Goal: Task Accomplishment & Management: Manage account settings

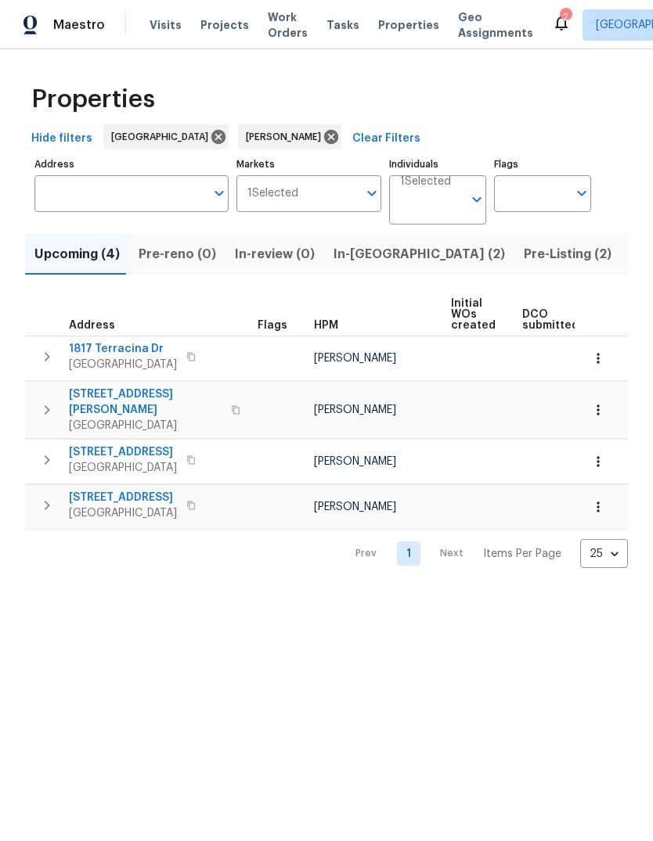
click at [162, 32] on span "Visits" at bounding box center [165, 25] width 32 height 16
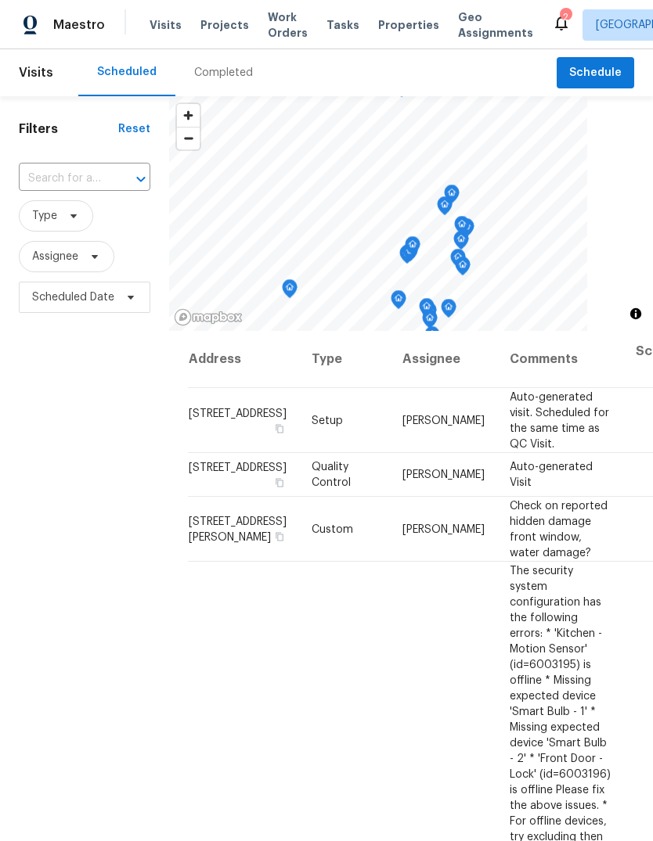
click at [93, 178] on input "text" at bounding box center [63, 179] width 88 height 24
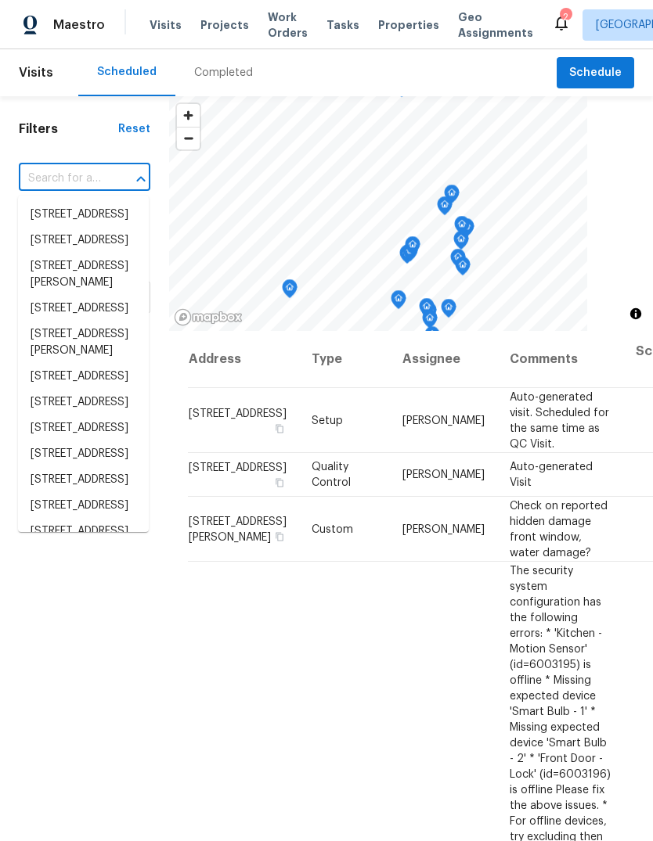
click at [82, 185] on input "text" at bounding box center [63, 179] width 88 height 24
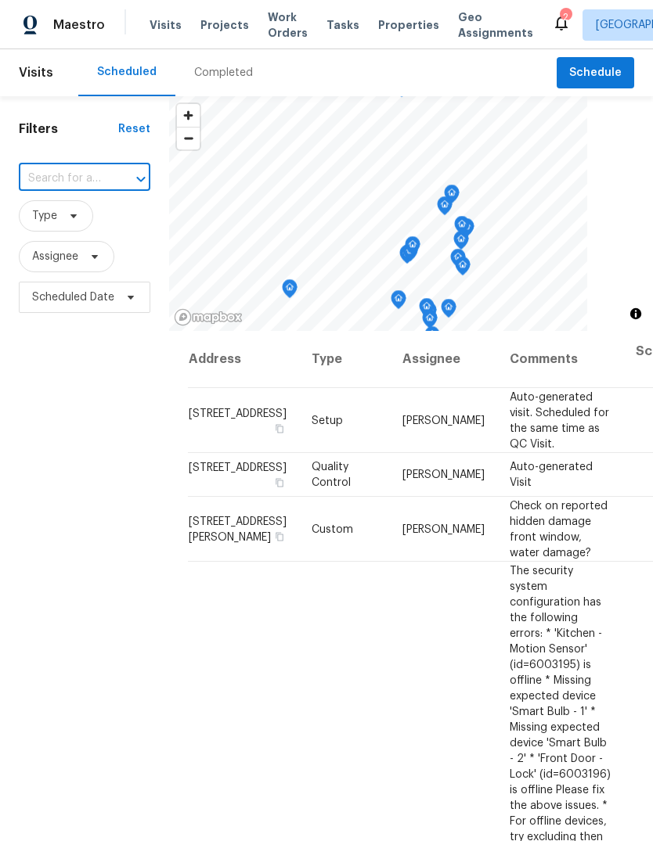
paste input "[STREET_ADDRESS]"
type input "[STREET_ADDRESS]"
click at [107, 225] on li "[STREET_ADDRESS]" at bounding box center [83, 215] width 131 height 26
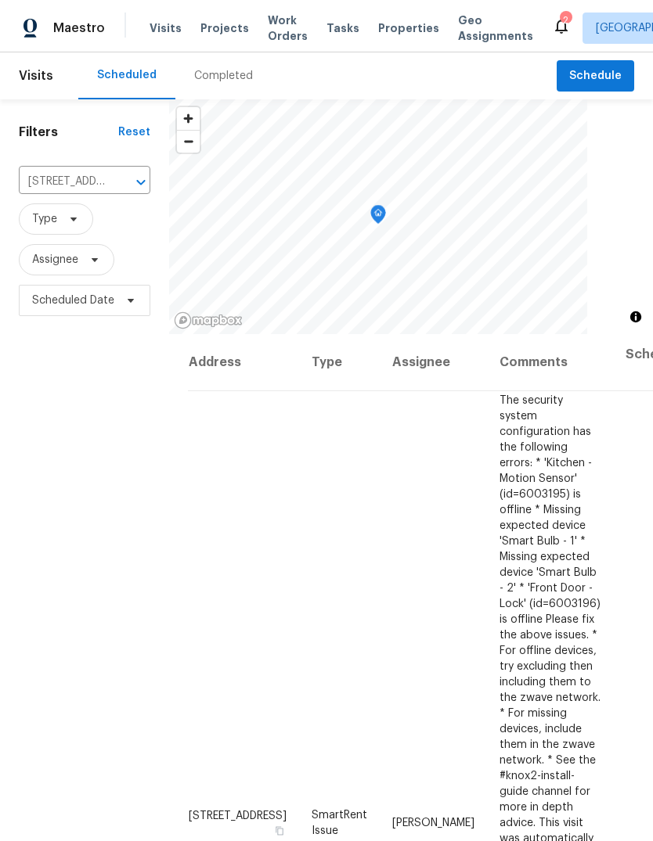
scroll to position [59, 0]
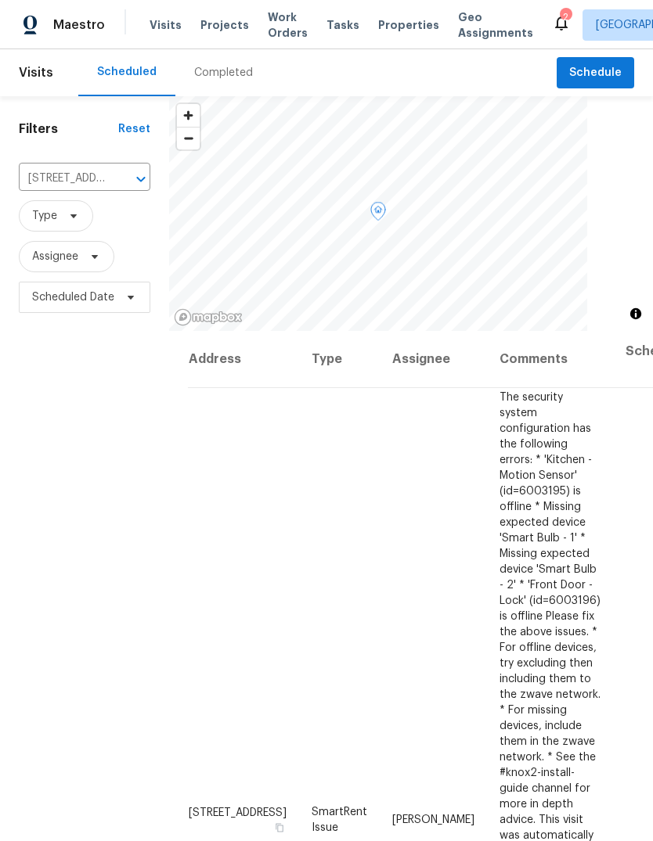
click at [0, 0] on icon at bounding box center [0, 0] width 0 height 0
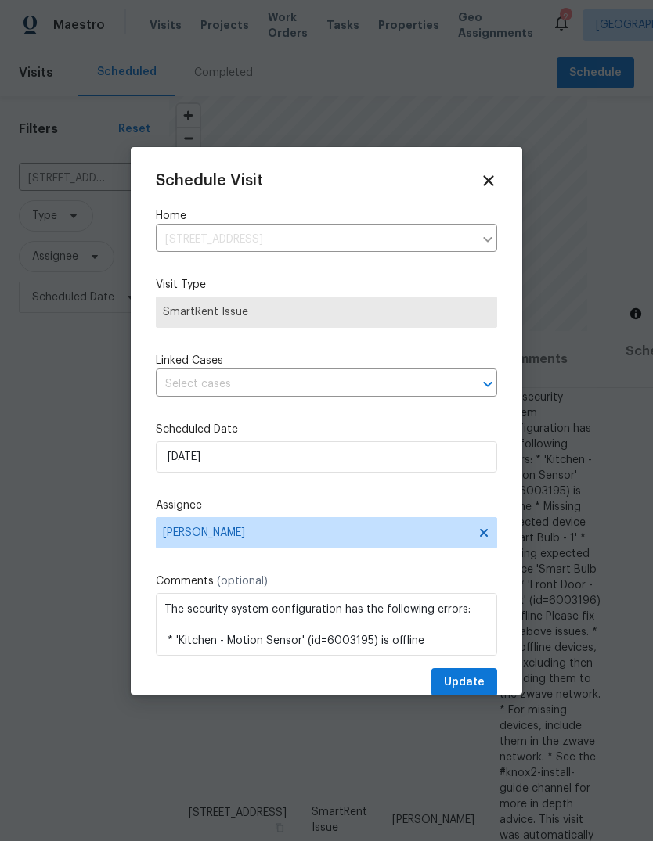
click at [380, 413] on div "Schedule Visit Home [STREET_ADDRESS] ​ Visit Type SmartRent Issue Linked Cases …" at bounding box center [326, 434] width 341 height 525
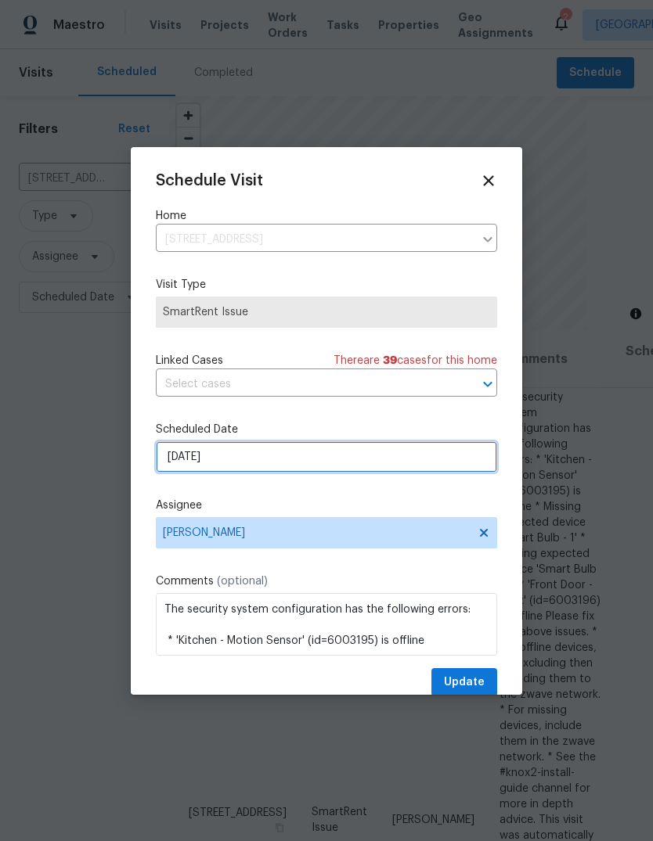
click at [401, 469] on input "[DATE]" at bounding box center [326, 456] width 341 height 31
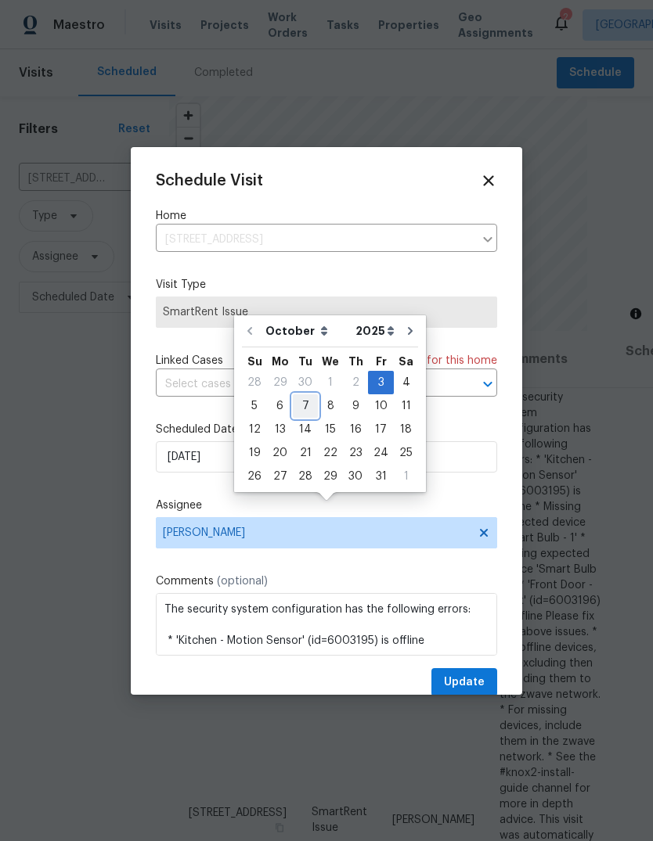
click at [311, 395] on div "7" at bounding box center [305, 406] width 25 height 22
type input "[DATE]"
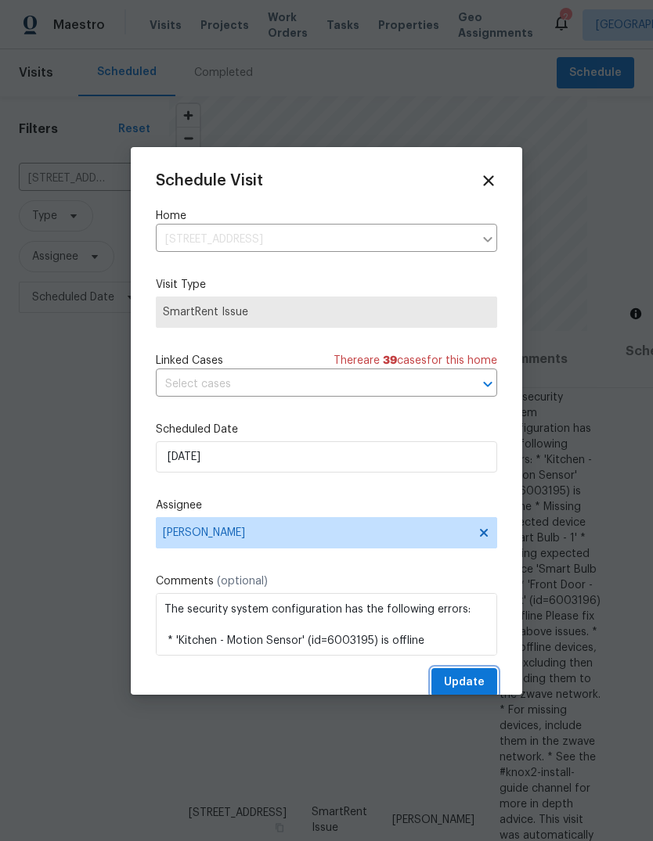
click at [483, 686] on span "Update" at bounding box center [464, 683] width 41 height 20
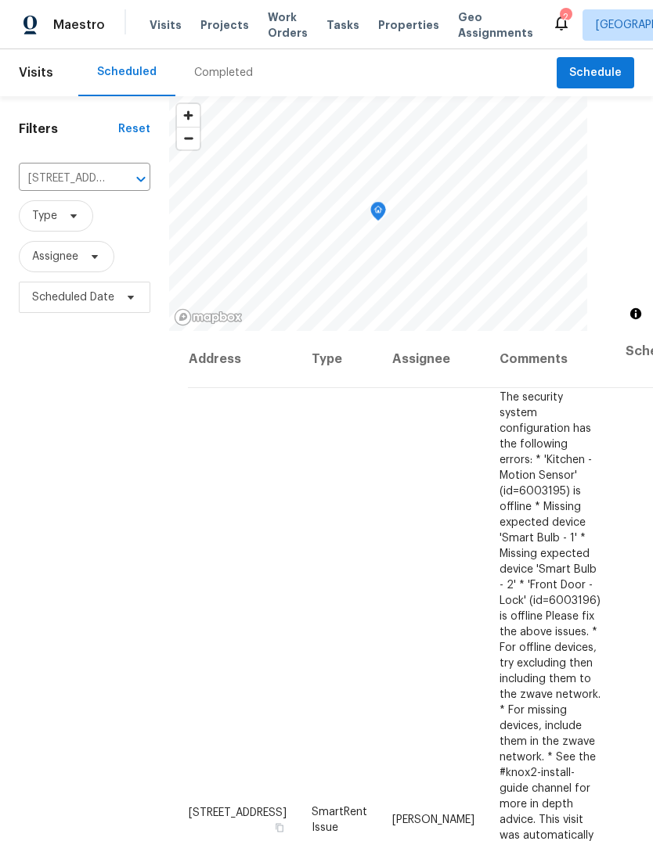
scroll to position [0, 0]
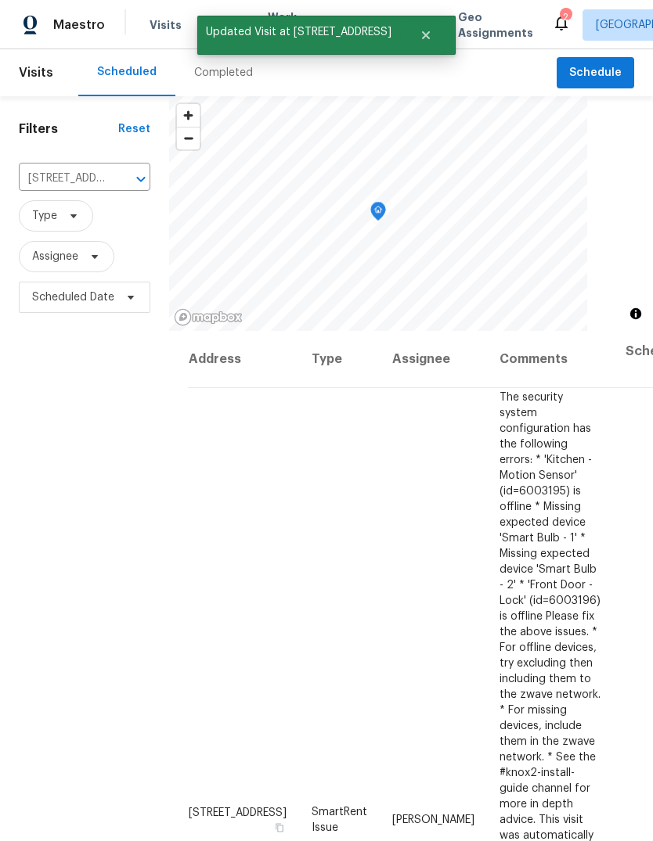
click at [552, 16] on icon at bounding box center [561, 22] width 19 height 19
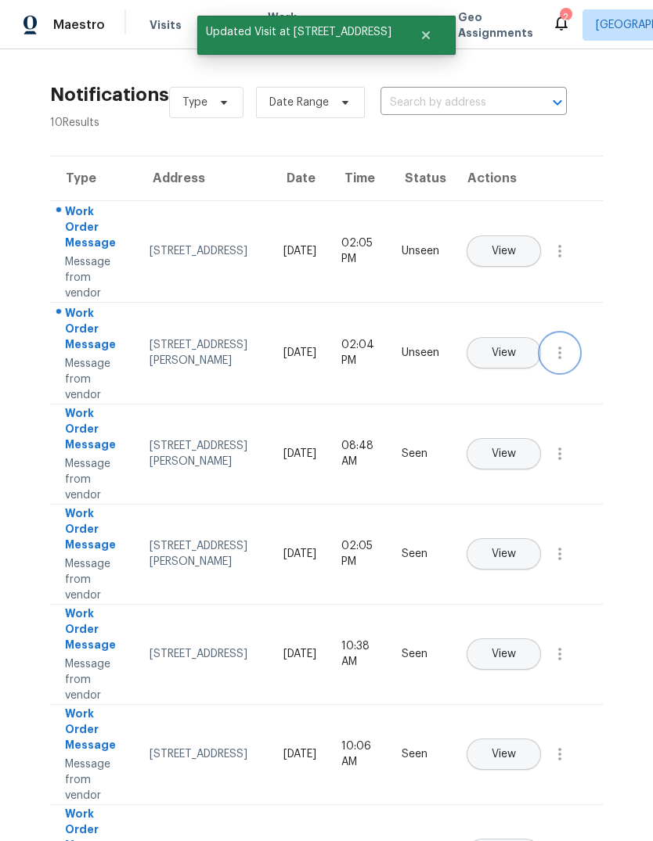
click at [559, 359] on icon "button" at bounding box center [559, 353] width 3 height 13
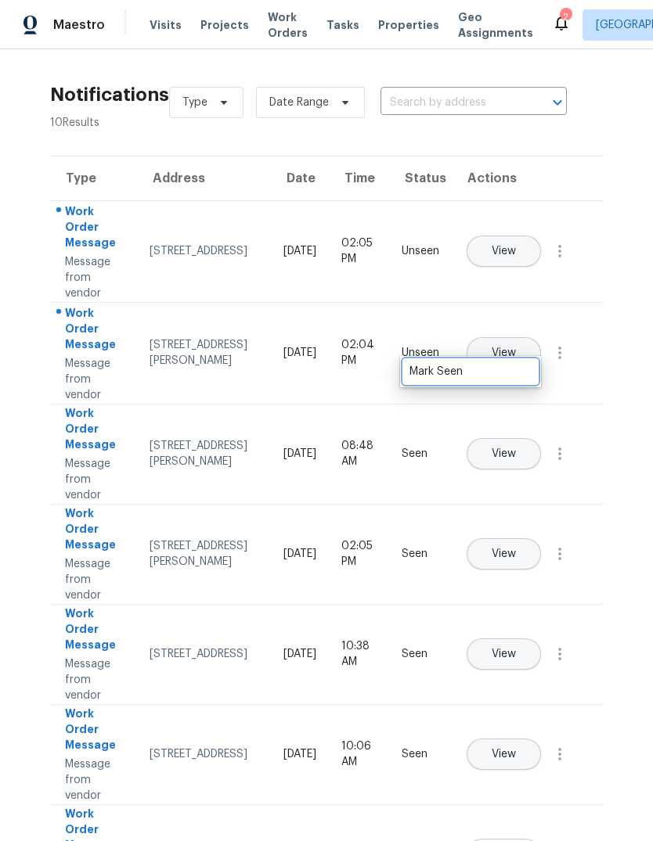
click at [520, 371] on div "Mark Seen" at bounding box center [470, 372] width 122 height 16
click at [553, 261] on icon "button" at bounding box center [559, 251] width 19 height 19
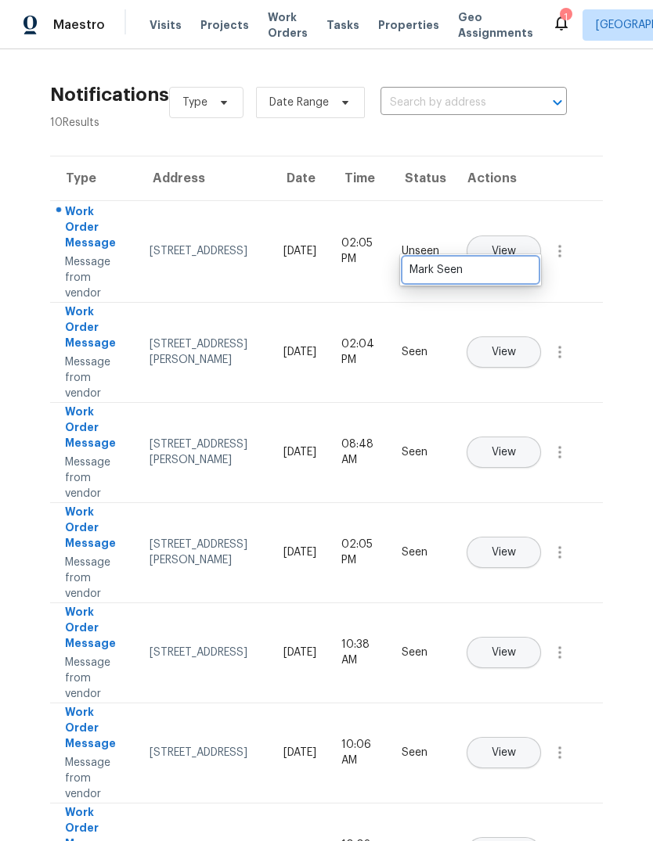
click at [527, 271] on div "Mark Seen" at bounding box center [470, 270] width 122 height 16
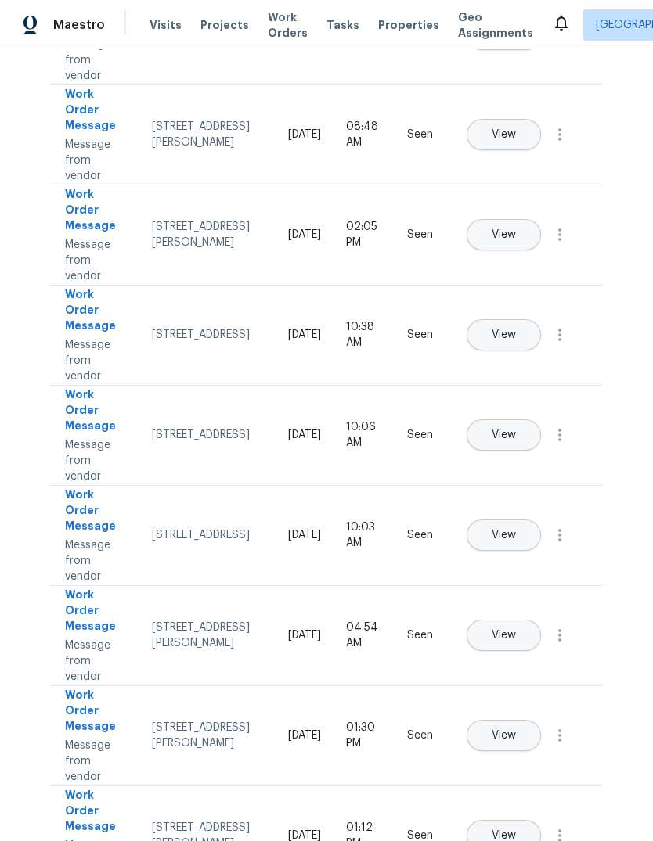
scroll to position [315, 0]
